Goal: Task Accomplishment & Management: Manage account settings

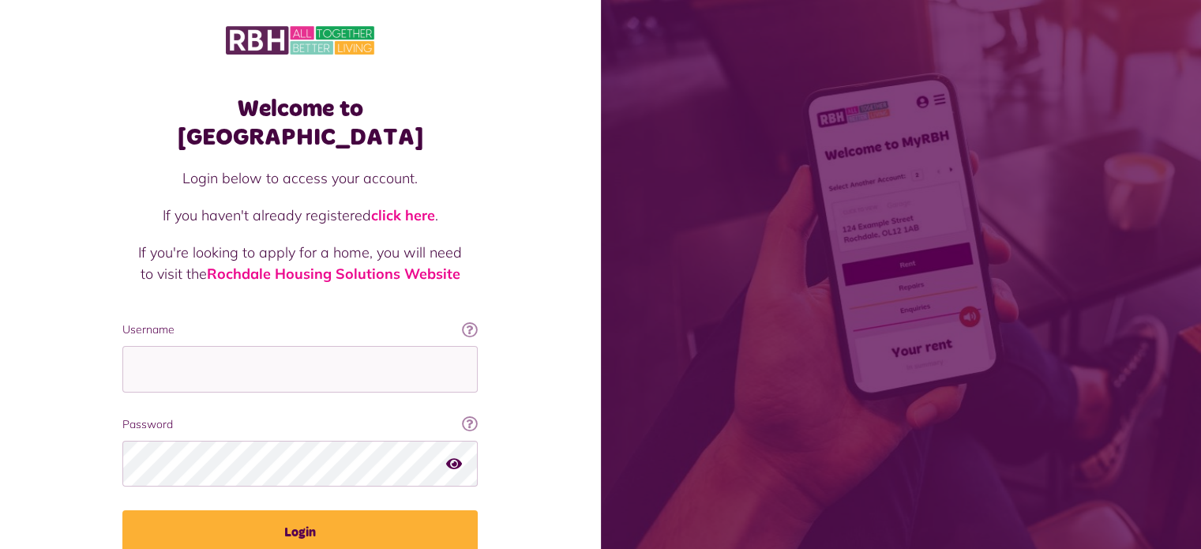
type input "**********"
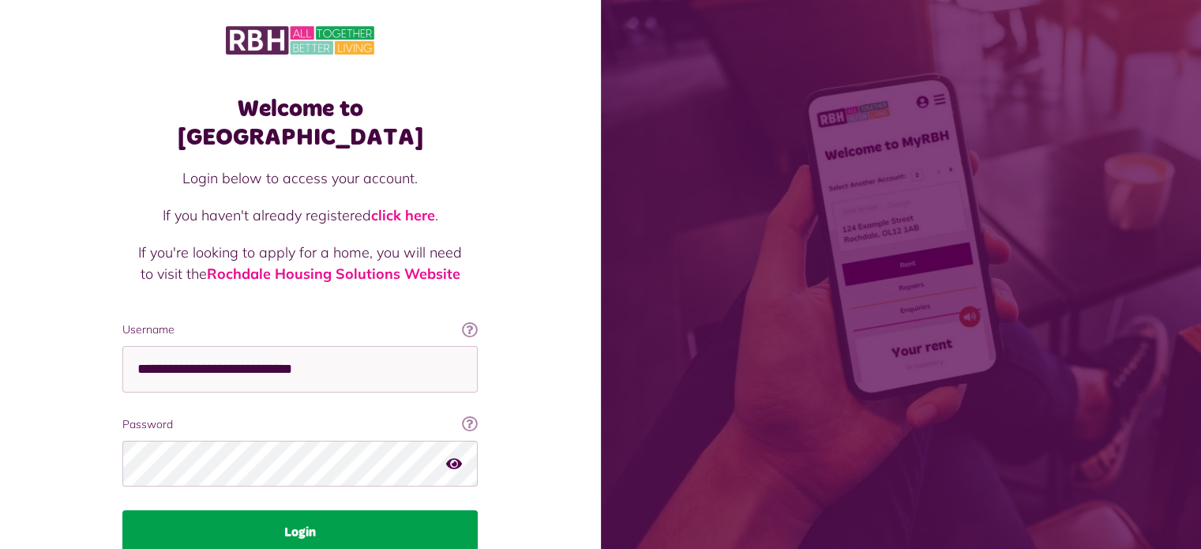
click at [227, 510] on button "Login" at bounding box center [299, 532] width 355 height 44
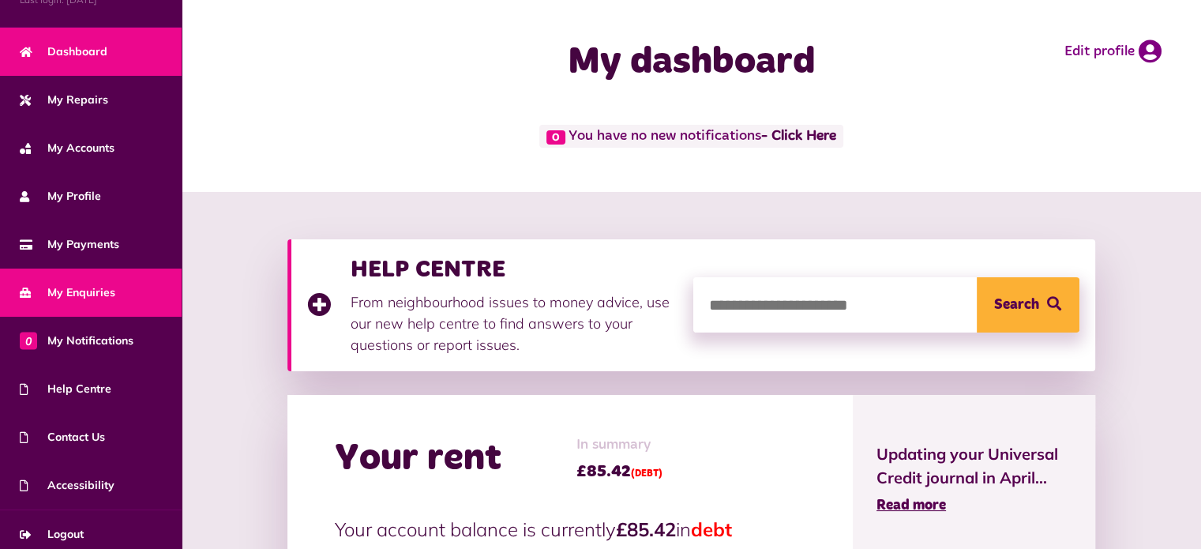
scroll to position [89, 0]
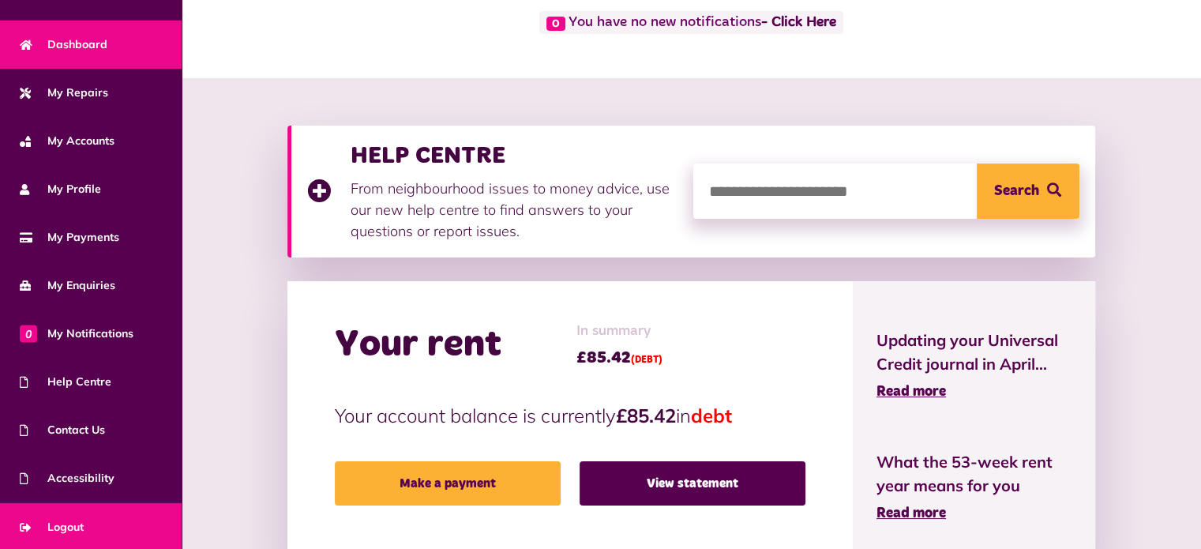
click at [73, 524] on span "Logout" at bounding box center [52, 527] width 64 height 17
